Goal: Information Seeking & Learning: Learn about a topic

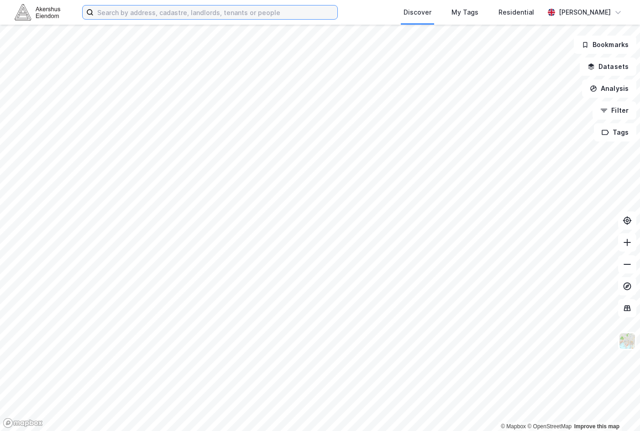
click at [121, 16] on input at bounding box center [216, 12] width 244 height 14
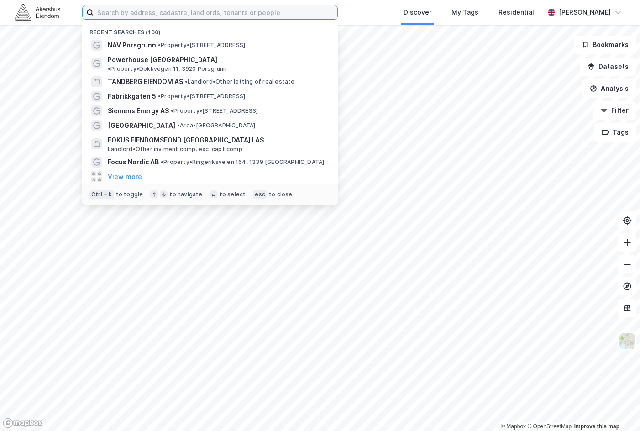
paste input "Jernbanetorget 6"
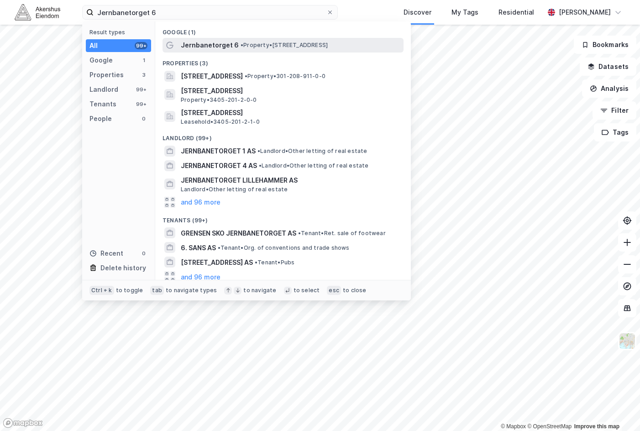
click at [194, 42] on span "Jernbanetorget 6" at bounding box center [210, 45] width 58 height 11
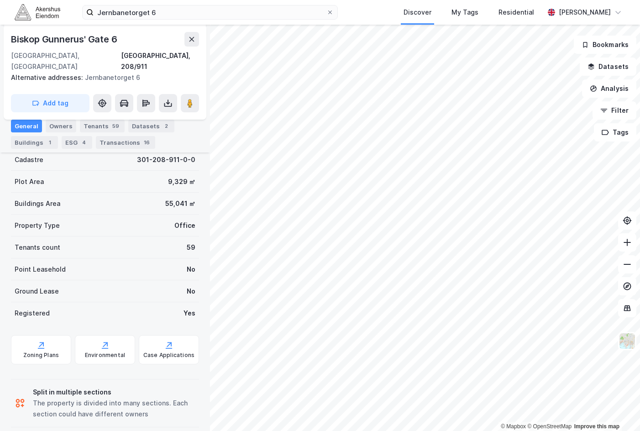
scroll to position [167, 0]
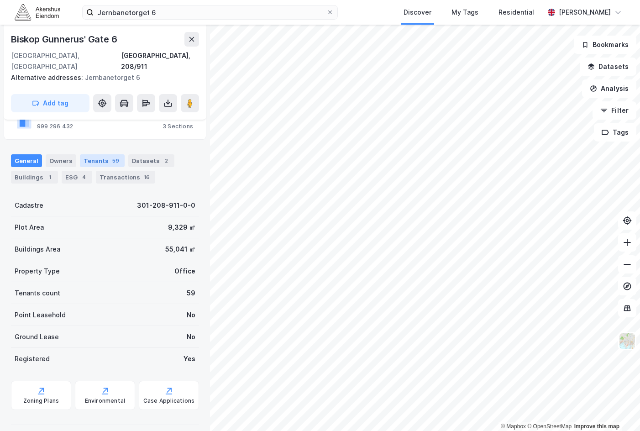
click at [105, 154] on div "Tenants 59" at bounding box center [102, 160] width 45 height 13
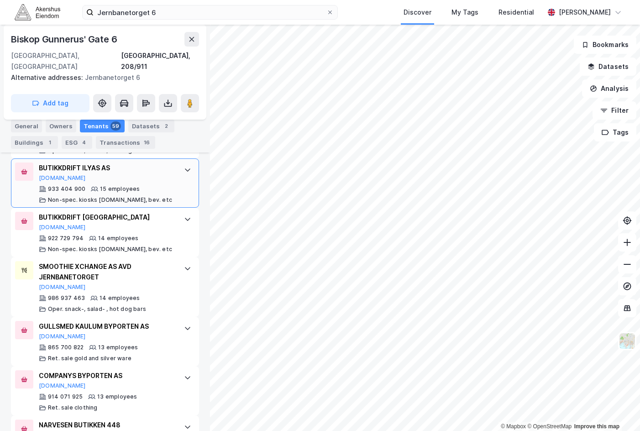
scroll to position [1308, 0]
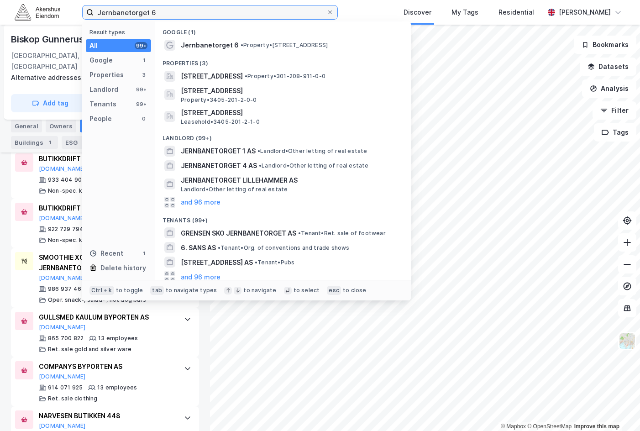
drag, startPoint x: 176, startPoint y: 17, endPoint x: 26, endPoint y: 27, distance: 149.6
click at [27, 26] on div "Jernbanetorget 6 Result types All 99+ Google 1 Properties 3 Landlord 99+ Tenant…" at bounding box center [320, 215] width 640 height 431
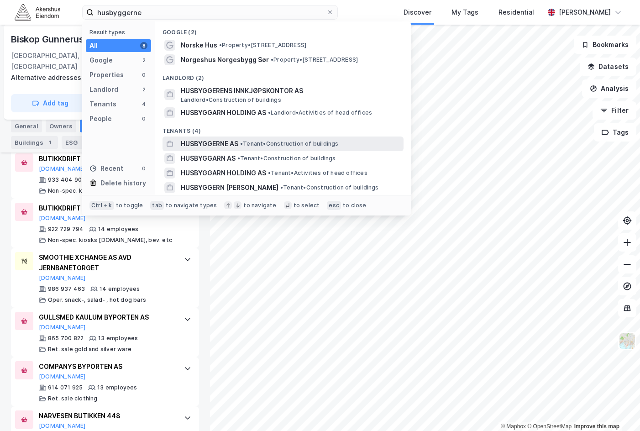
click at [338, 141] on span "• Tenant • Construction of buildings" at bounding box center [289, 143] width 99 height 7
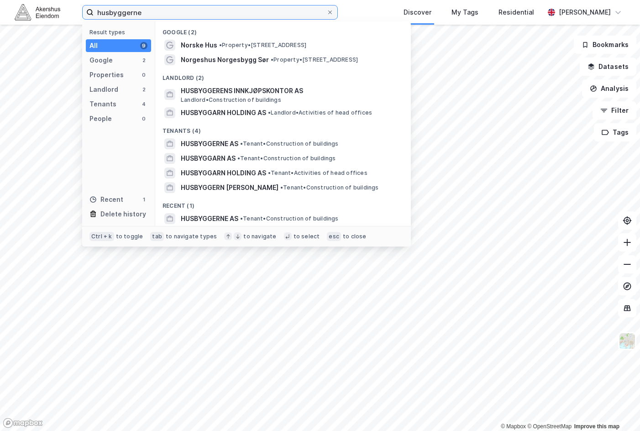
drag, startPoint x: 154, startPoint y: 8, endPoint x: -35, endPoint y: -3, distance: 189.2
click at [0, 0] on html "husbyggerne Result types All 9 Google 2 Properties 0 Landlord 2 Tenants 4 Peopl…" at bounding box center [320, 215] width 640 height 431
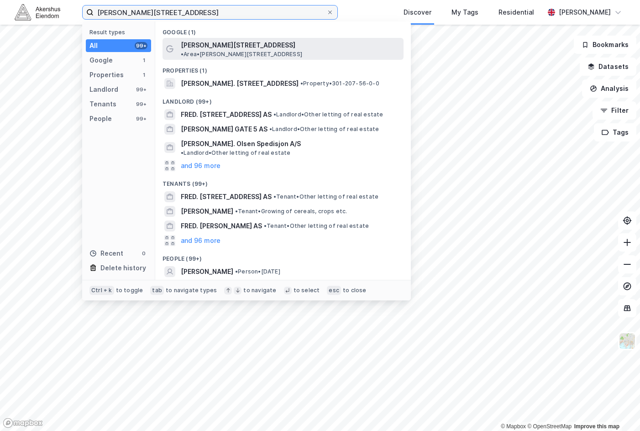
type input "[PERSON_NAME][STREET_ADDRESS]"
click at [291, 51] on span "• Area • [PERSON_NAME][STREET_ADDRESS]" at bounding box center [241, 54] width 121 height 7
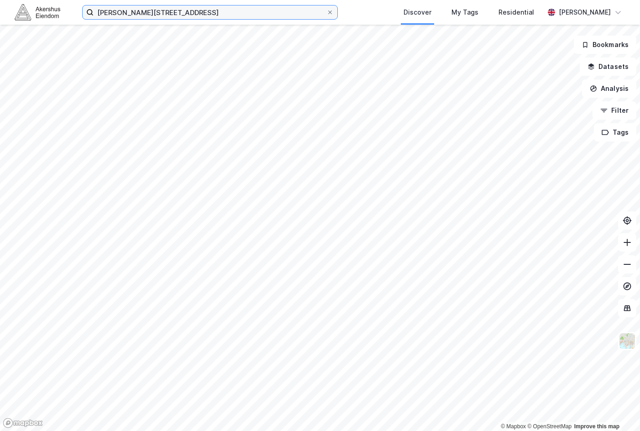
click at [171, 17] on input "[PERSON_NAME][STREET_ADDRESS]" at bounding box center [210, 12] width 233 height 14
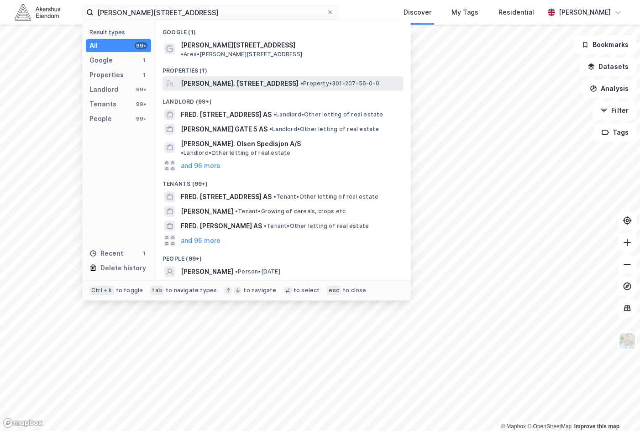
click at [229, 78] on span "[PERSON_NAME]. [STREET_ADDRESS]" at bounding box center [240, 83] width 118 height 11
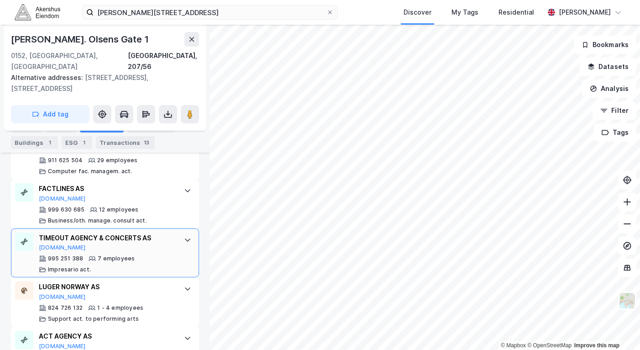
scroll to position [582, 0]
